Goal: Information Seeking & Learning: Compare options

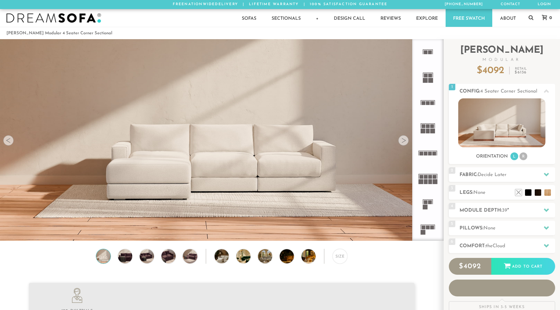
scroll to position [7394, 560]
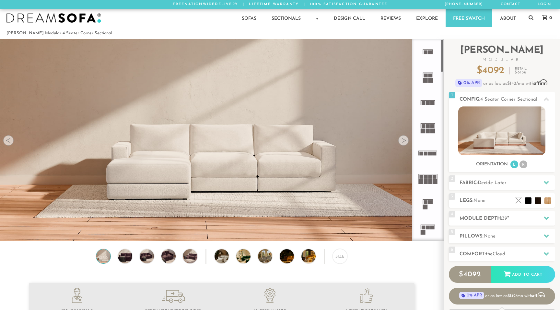
click at [405, 143] on div at bounding box center [403, 140] width 10 height 10
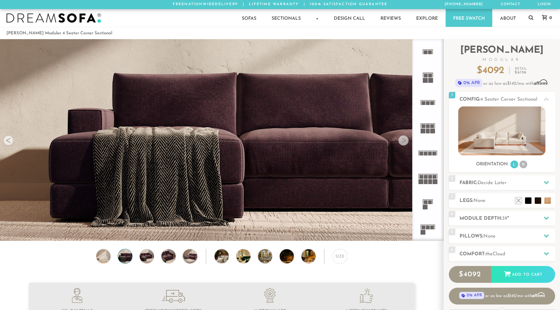
click at [405, 143] on div at bounding box center [403, 140] width 10 height 10
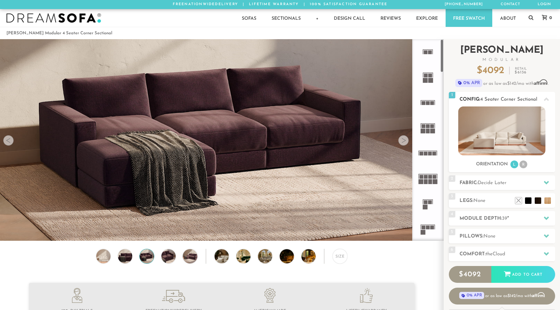
click at [501, 99] on span "4 Seater Corner Sectional" at bounding box center [508, 99] width 57 height 5
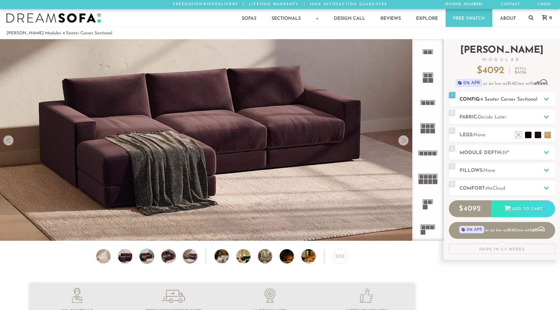
click at [490, 101] on span "4 Seater Corner Sectional" at bounding box center [508, 99] width 57 height 5
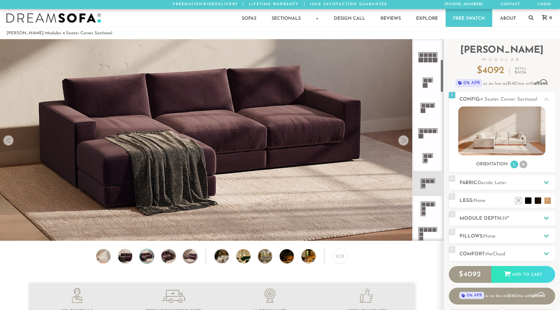
scroll to position [122, 0]
click at [426, 185] on icon at bounding box center [427, 183] width 25 height 25
click at [425, 200] on icon at bounding box center [427, 208] width 25 height 25
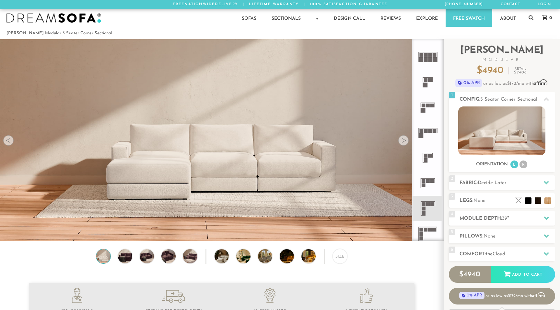
click at [428, 180] on rect at bounding box center [428, 181] width 4 height 4
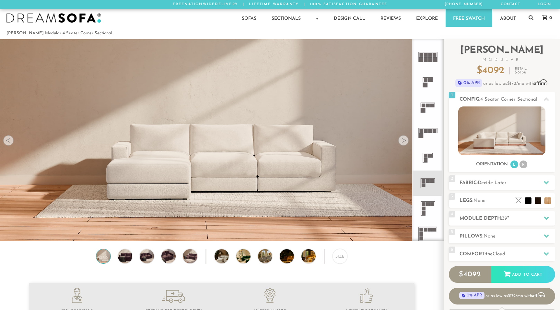
click at [428, 160] on icon at bounding box center [427, 157] width 25 height 25
click at [429, 133] on icon at bounding box center [427, 132] width 25 height 25
click at [427, 111] on icon at bounding box center [427, 107] width 25 height 25
